Goal: Task Accomplishment & Management: Use online tool/utility

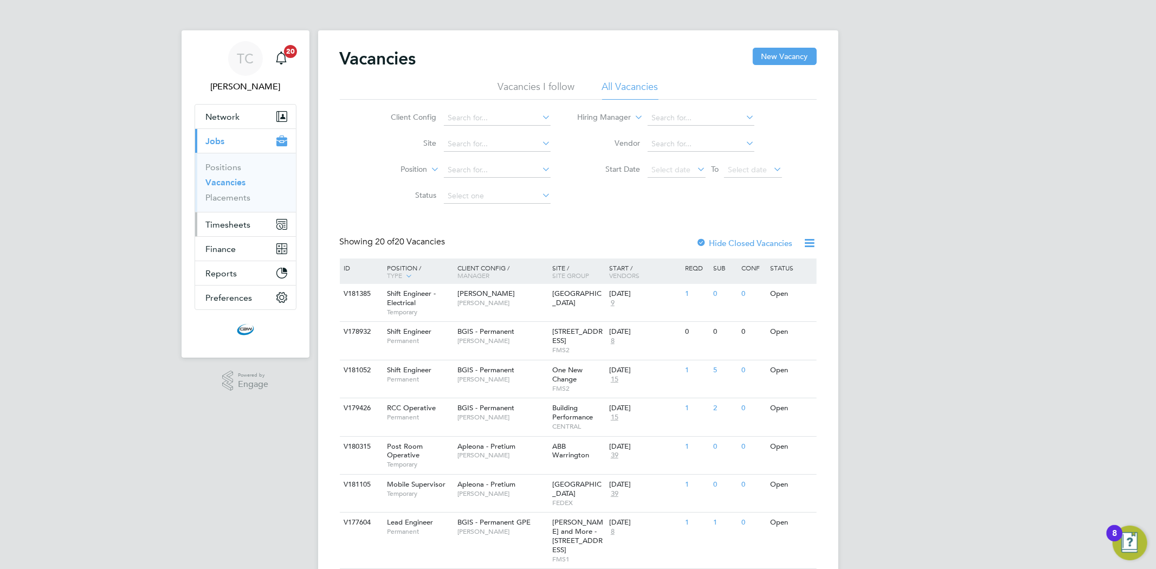
click at [236, 222] on span "Timesheets" at bounding box center [228, 224] width 45 height 10
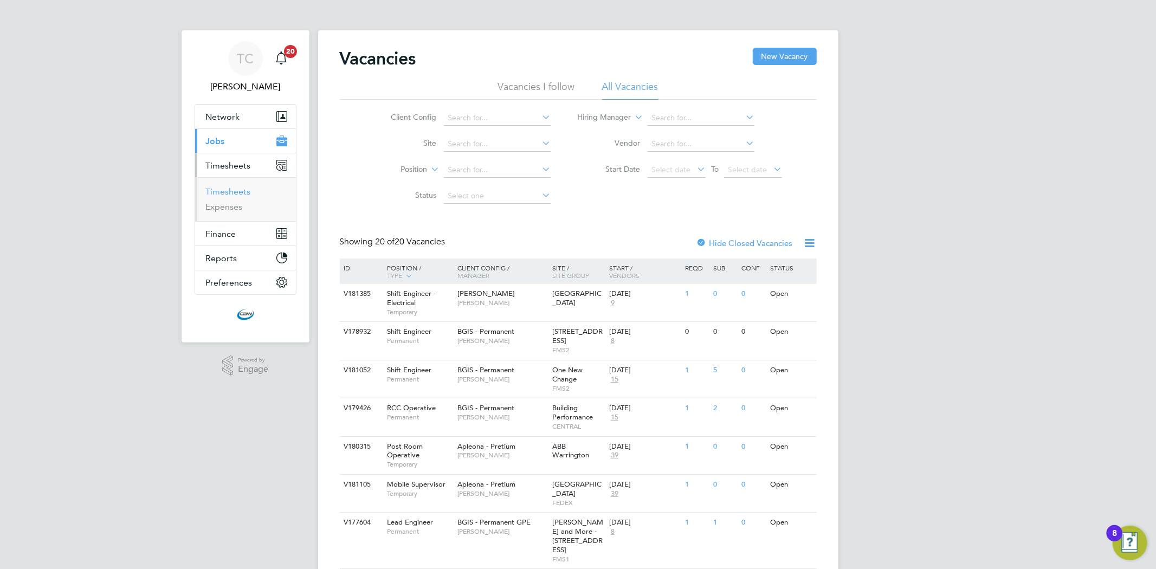
click at [245, 193] on link "Timesheets" at bounding box center [228, 191] width 45 height 10
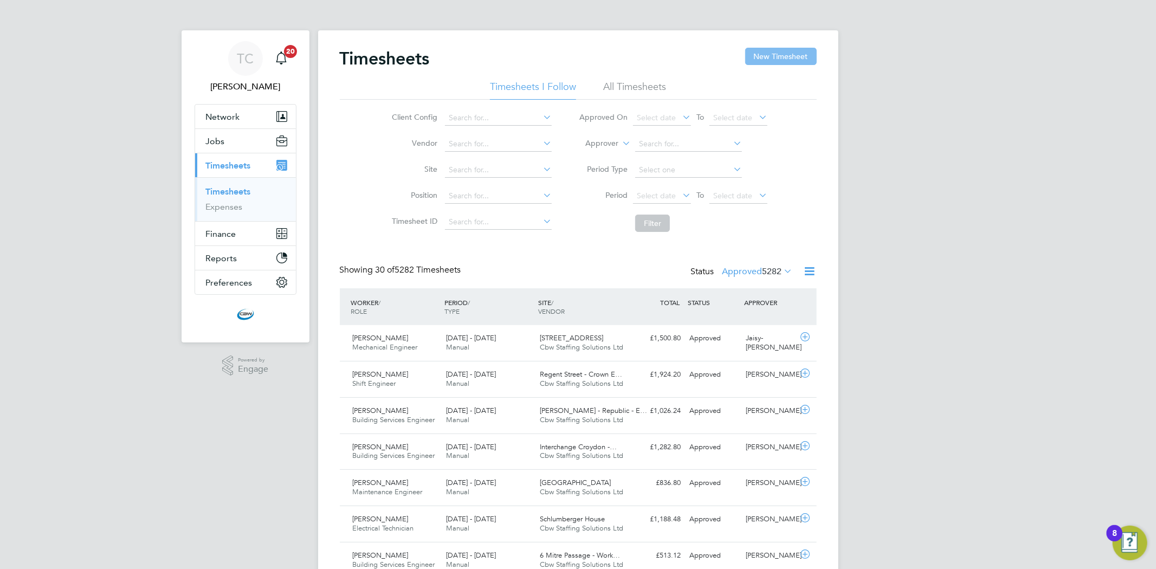
click at [800, 53] on button "New Timesheet" at bounding box center [781, 56] width 72 height 17
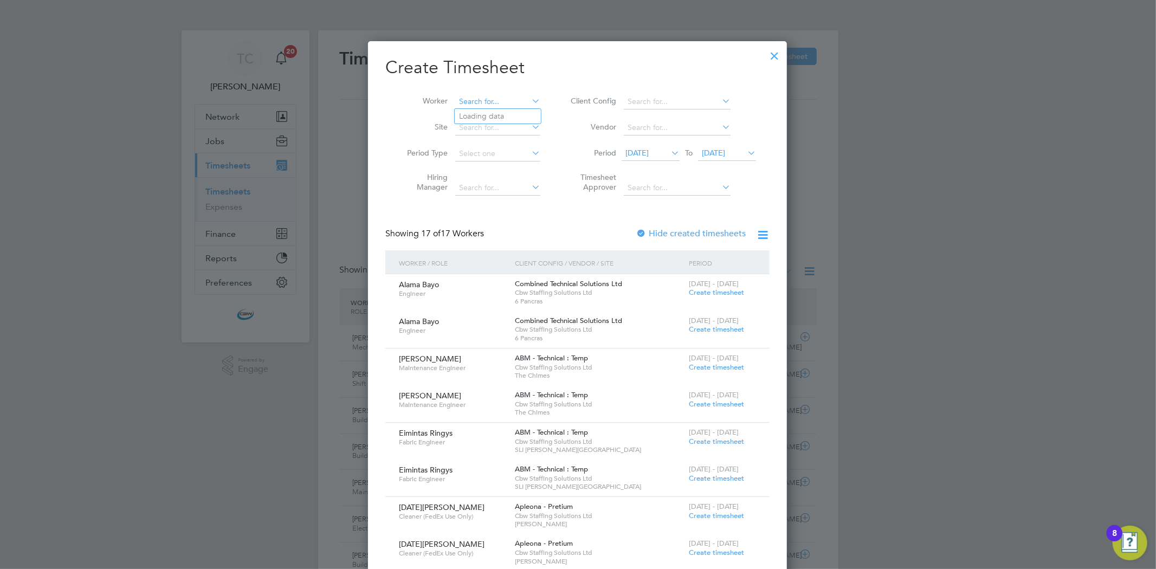
click at [521, 105] on input at bounding box center [497, 101] width 85 height 15
click at [513, 111] on li "Clare O'Neill" at bounding box center [500, 116] width 90 height 15
type input "Clare O'Neill"
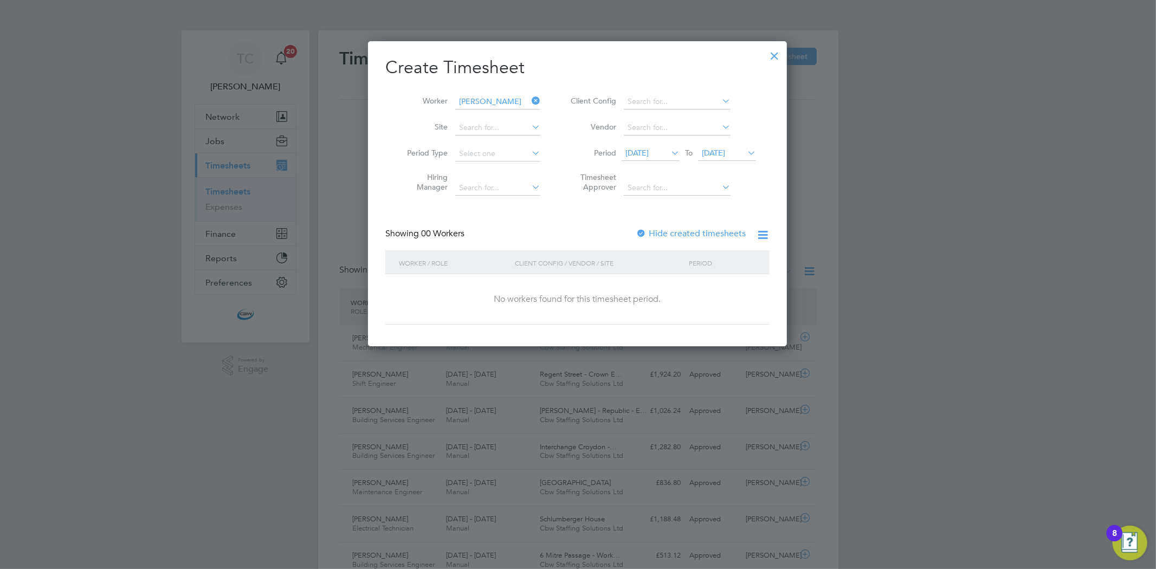
click at [684, 232] on label "Hide created timesheets" at bounding box center [691, 233] width 110 height 11
click at [724, 158] on span "22 Sep 2025" at bounding box center [727, 153] width 58 height 15
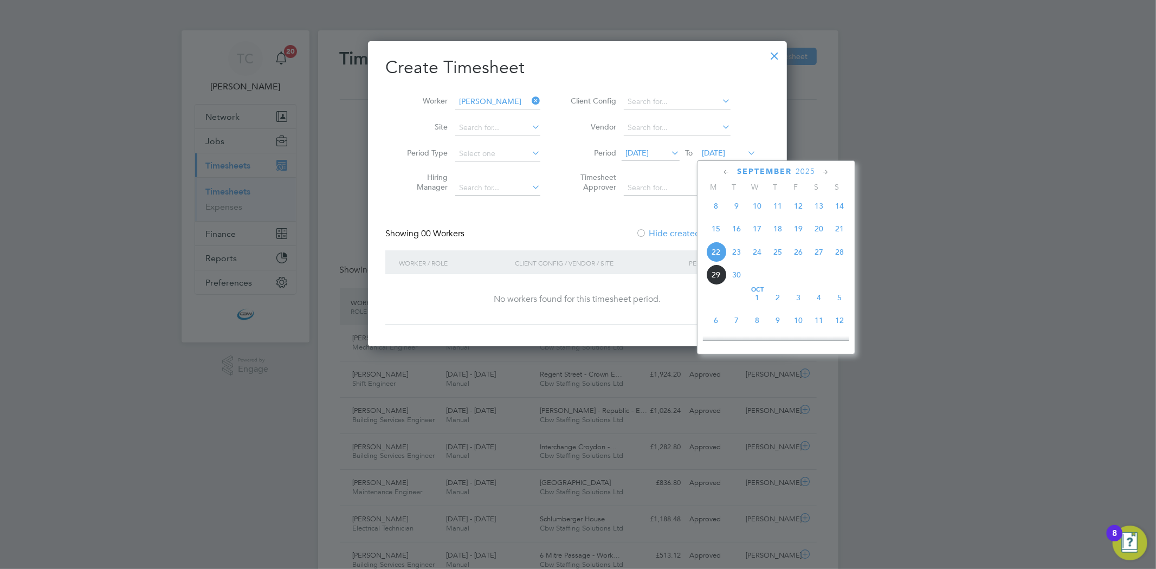
click at [737, 280] on span "30" at bounding box center [736, 274] width 21 height 21
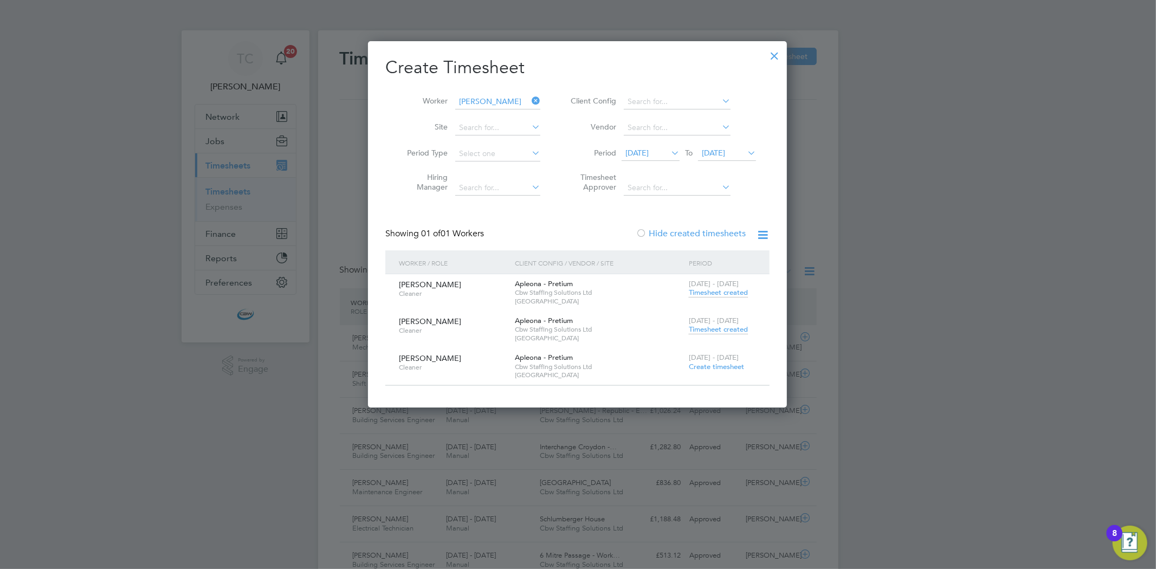
click at [717, 329] on span "Timesheet created" at bounding box center [718, 330] width 59 height 10
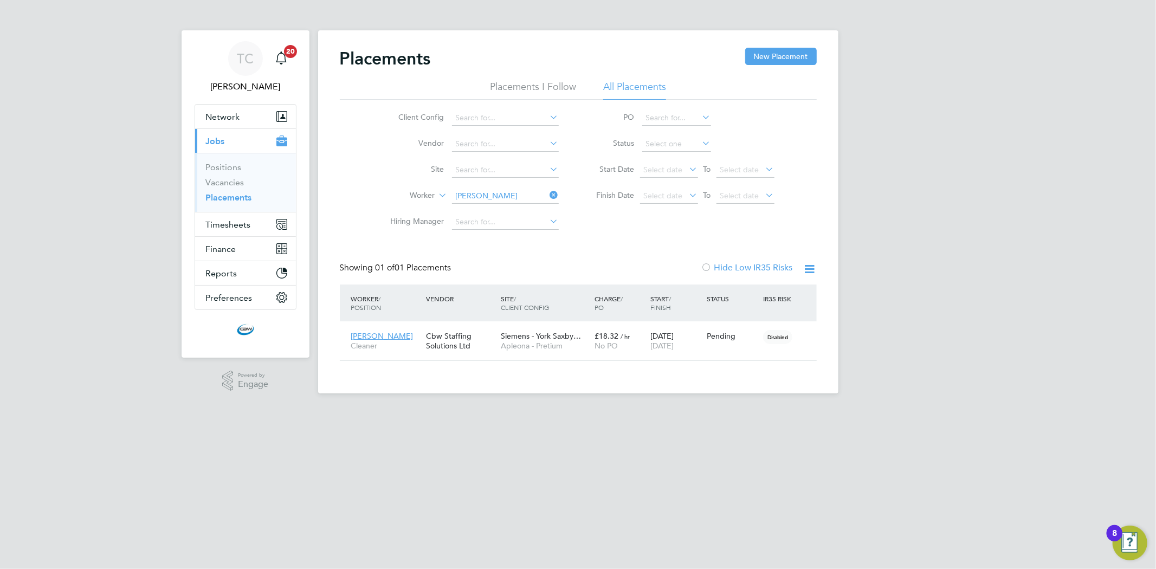
scroll to position [30, 94]
click at [224, 186] on link "Vacancies" at bounding box center [225, 182] width 38 height 10
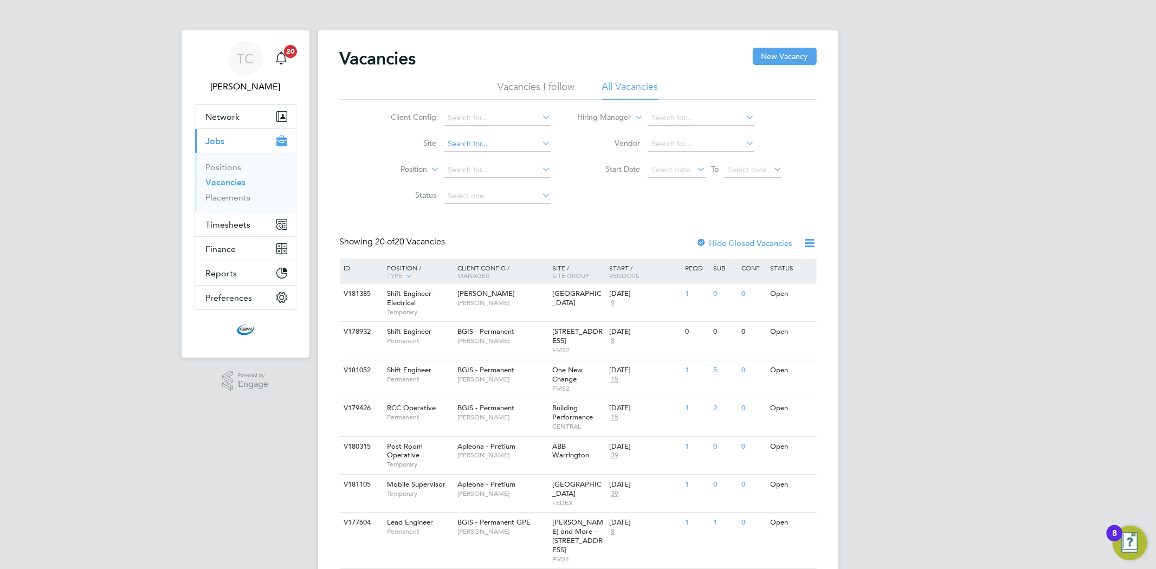
click at [473, 143] on input at bounding box center [497, 144] width 107 height 15
click at [476, 118] on input at bounding box center [497, 118] width 107 height 15
click at [489, 193] on li "Apleona - Pretium" at bounding box center [497, 192] width 108 height 15
type input "Apleona - Pretium"
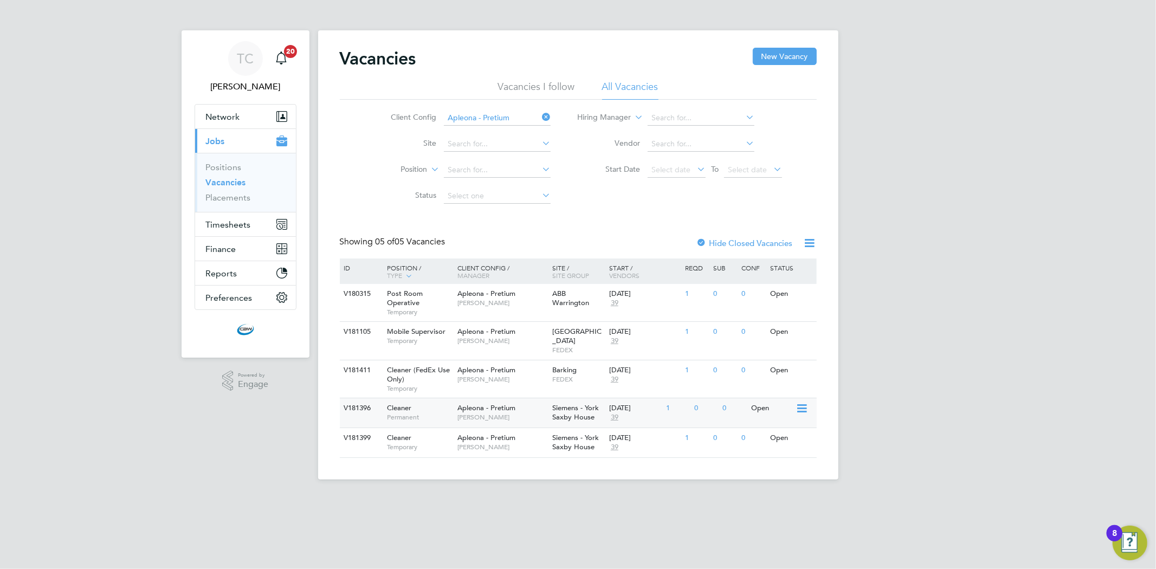
click at [449, 413] on span "Permanent" at bounding box center [419, 417] width 65 height 9
click at [522, 431] on div "Apleona - Pretium Simon Ward" at bounding box center [502, 442] width 95 height 28
click at [523, 375] on span "[PERSON_NAME]" at bounding box center [501, 379] width 89 height 9
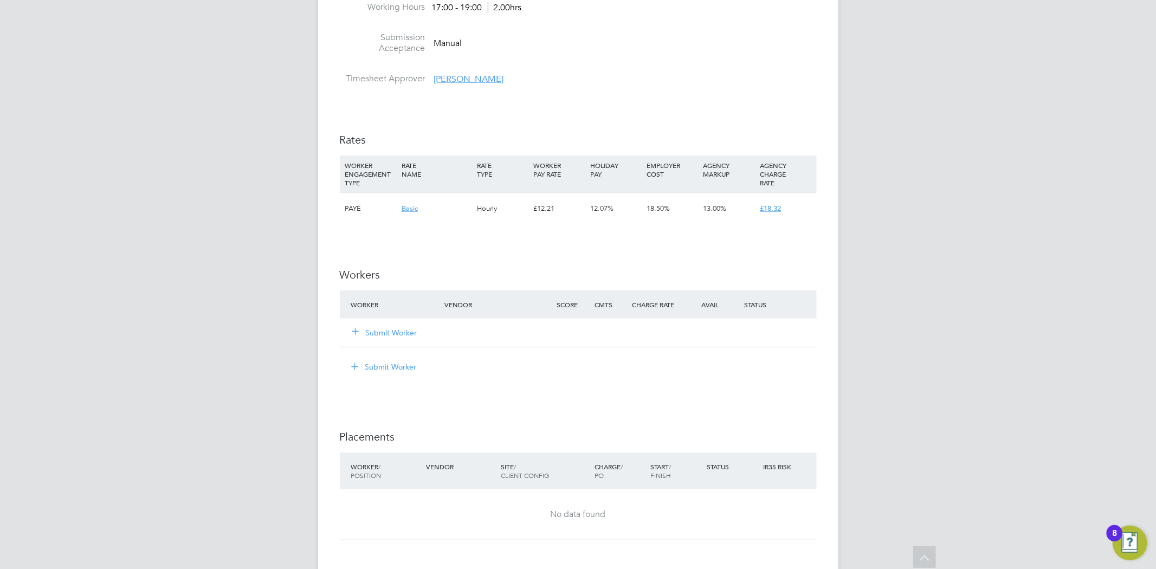
scroll to position [688, 0]
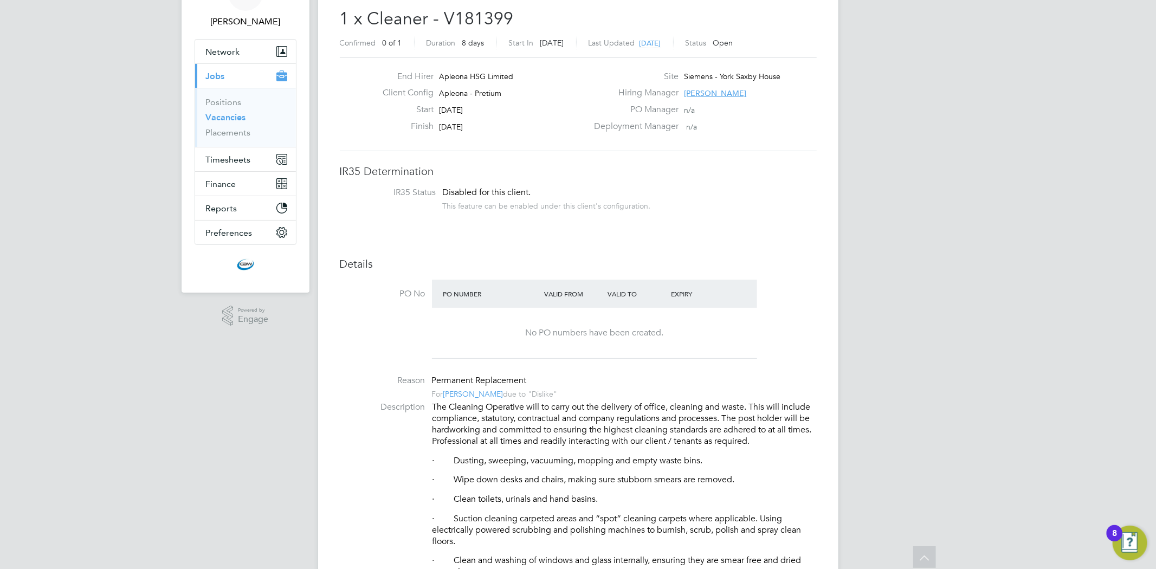
scroll to position [60, 0]
